Goal: Information Seeking & Learning: Understand process/instructions

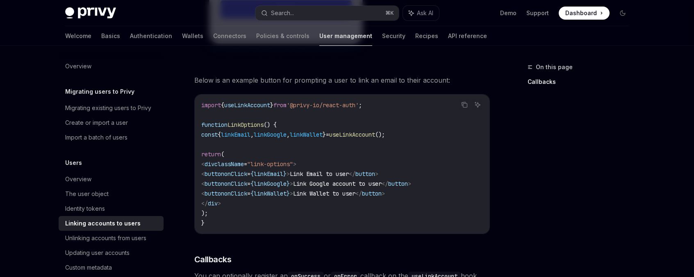
scroll to position [958, 0]
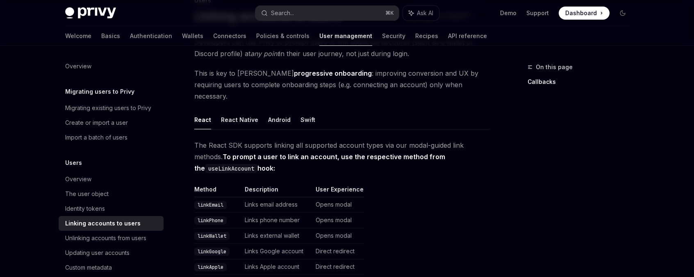
scroll to position [68, 0]
click at [222, 163] on code "useLinkAccount" at bounding box center [231, 167] width 52 height 9
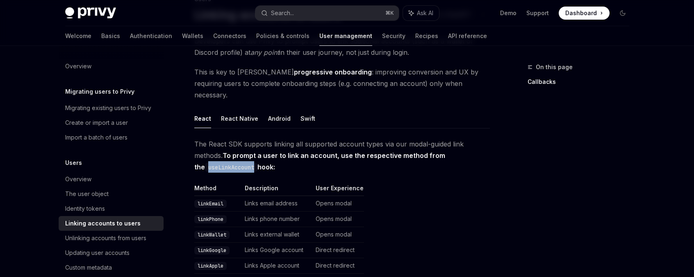
click at [222, 163] on code "useLinkAccount" at bounding box center [231, 167] width 52 height 9
copy code "useLinkAccount"
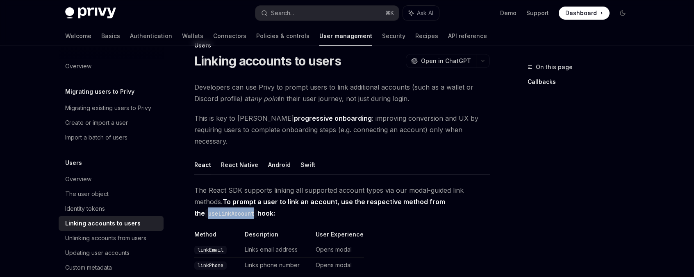
scroll to position [0, 0]
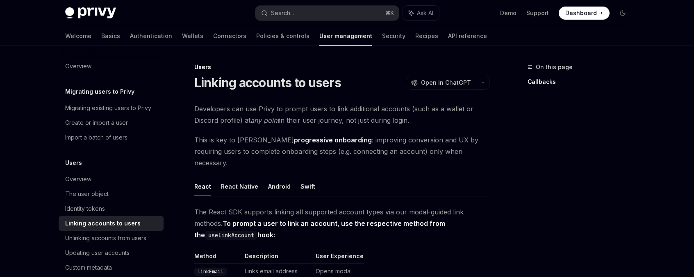
type textarea "*"
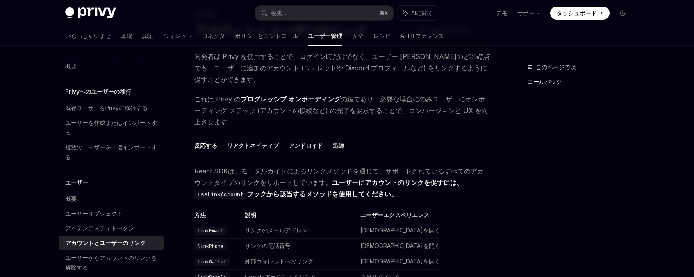
scroll to position [71, 0]
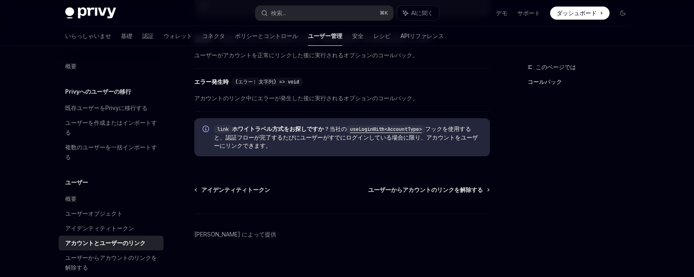
scroll to position [1076, 0]
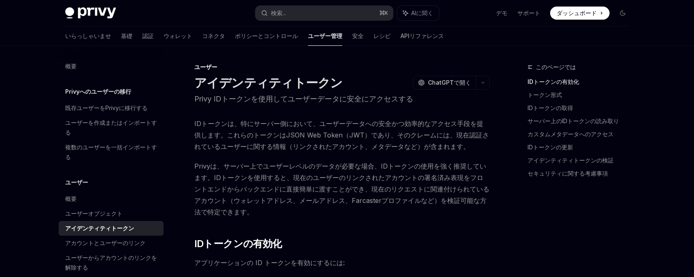
type textarea "*"
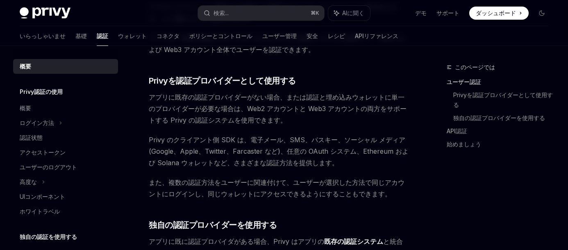
scroll to position [259, 0]
